Goal: Find specific page/section: Find specific page/section

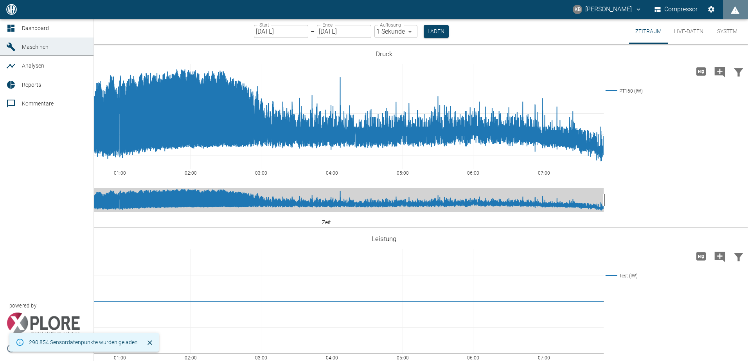
click at [14, 27] on icon at bounding box center [10, 27] width 9 height 9
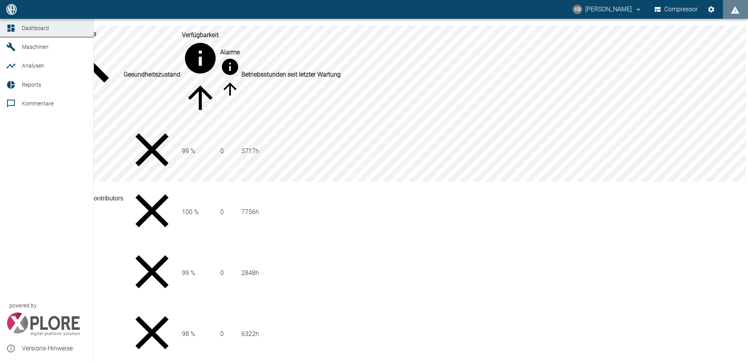
click at [10, 46] on icon at bounding box center [11, 47] width 9 height 9
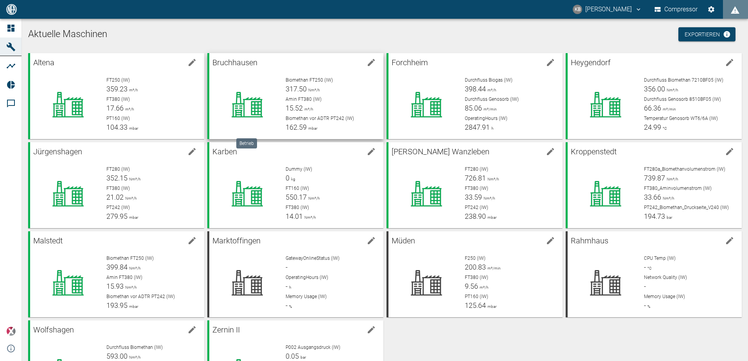
click at [250, 113] on icon at bounding box center [247, 104] width 51 height 31
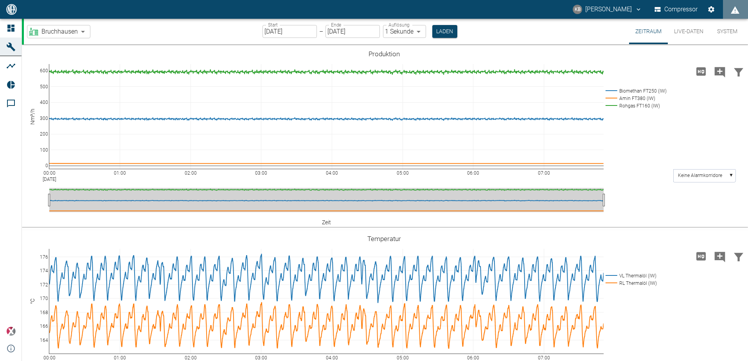
click at [687, 29] on button "Live-Daten" at bounding box center [688, 31] width 42 height 25
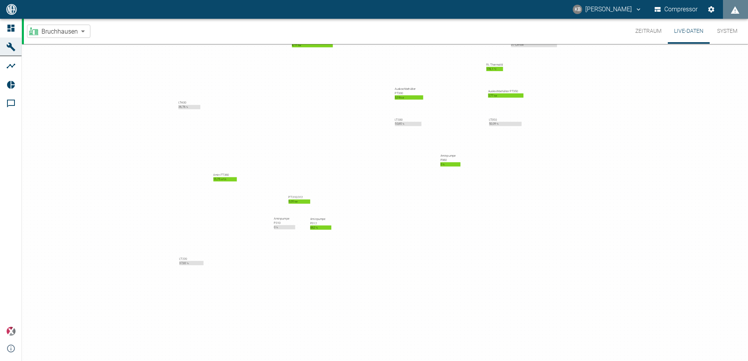
click at [718, 30] on button "System" at bounding box center [726, 31] width 35 height 25
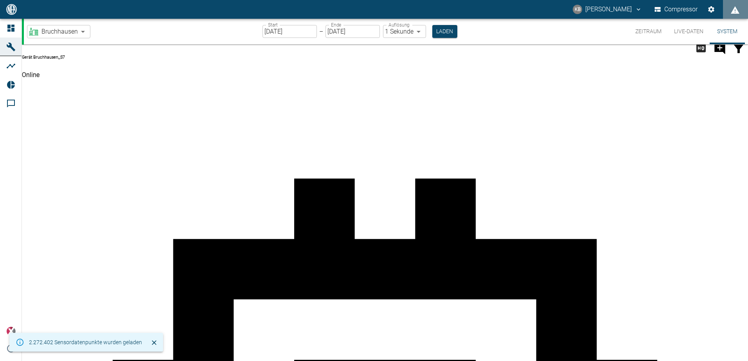
click at [637, 35] on button "Zeitraum" at bounding box center [648, 31] width 39 height 25
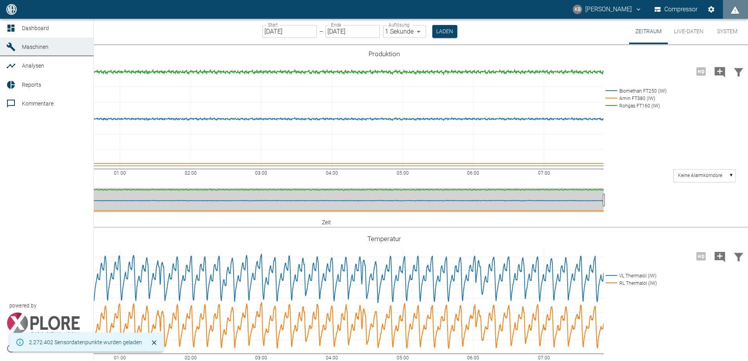
click at [13, 68] on icon at bounding box center [10, 65] width 9 height 9
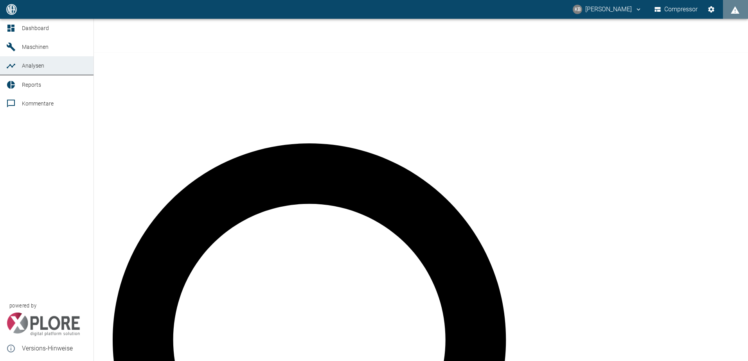
click at [13, 51] on icon at bounding box center [10, 46] width 9 height 9
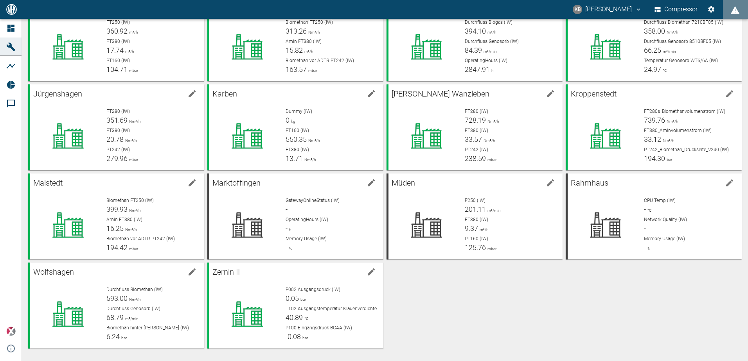
scroll to position [19, 0]
